Goal: Task Accomplishment & Management: Manage account settings

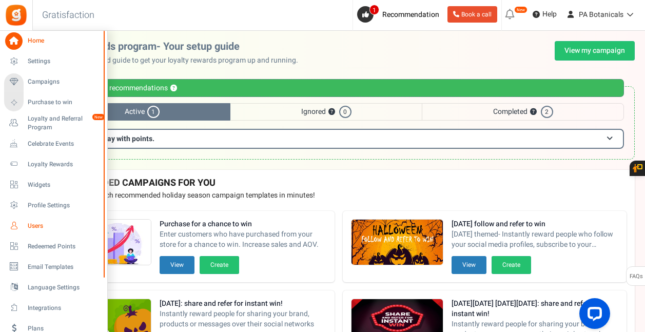
click at [17, 225] on icon at bounding box center [13, 225] width 17 height 17
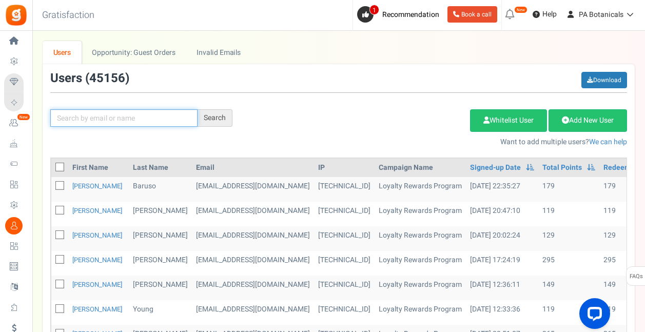
click at [105, 120] on input "text" at bounding box center [123, 117] width 147 height 17
type input "[EMAIL_ADDRESS][DOMAIN_NAME]"
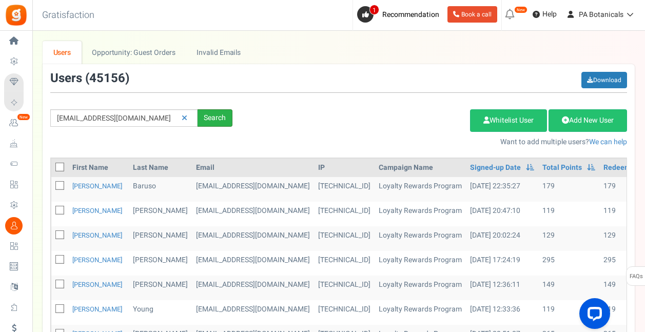
click at [212, 125] on div "Search" at bounding box center [214, 117] width 35 height 17
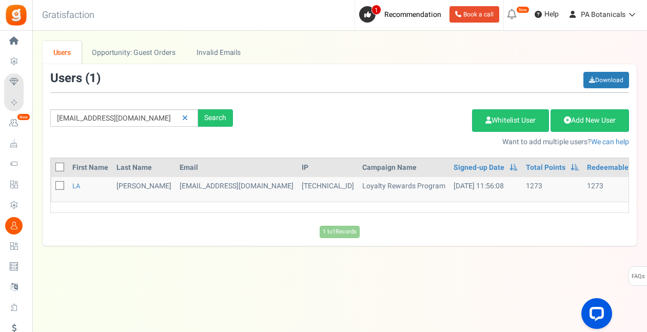
click at [58, 185] on icon at bounding box center [60, 186] width 7 height 7
click at [52, 185] on input "checkbox" at bounding box center [48, 186] width 7 height 7
checkbox input "true"
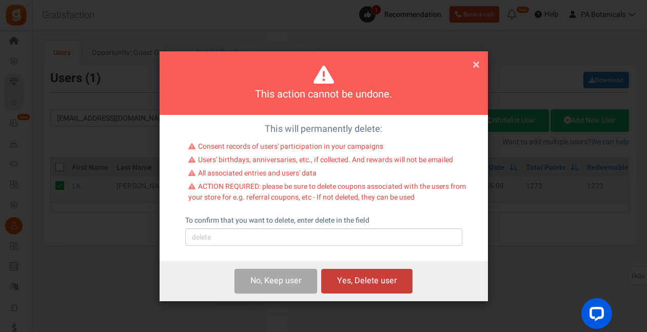
click at [375, 274] on button "Yes, Delete user" at bounding box center [366, 281] width 91 height 24
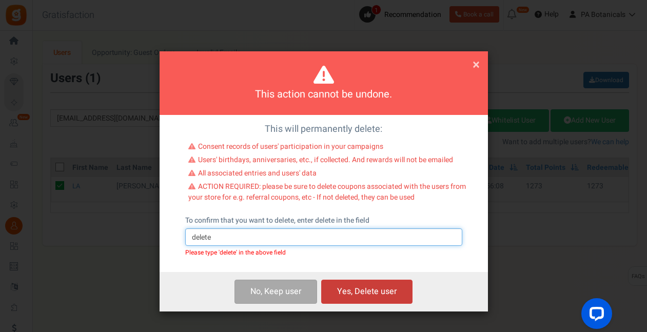
type input "delete"
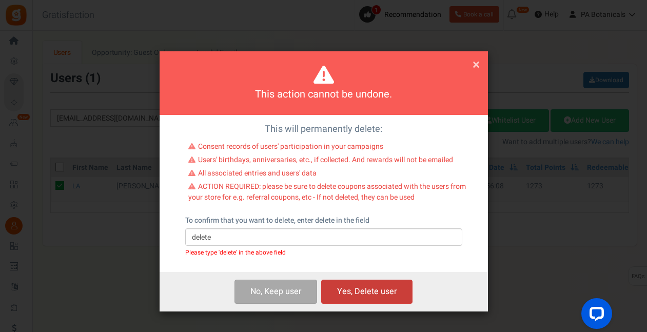
click at [380, 288] on button "Yes, Delete user" at bounding box center [366, 292] width 91 height 24
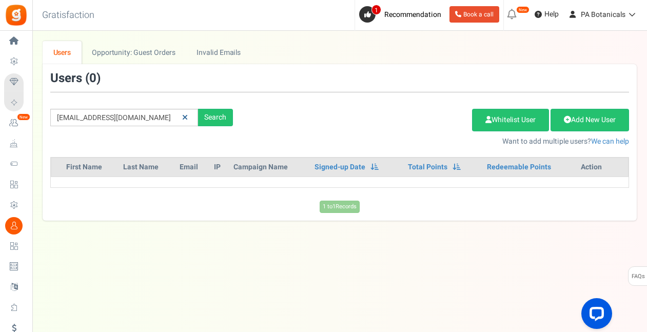
click at [181, 116] on link at bounding box center [185, 118] width 16 height 18
